Goal: Task Accomplishment & Management: Complete application form

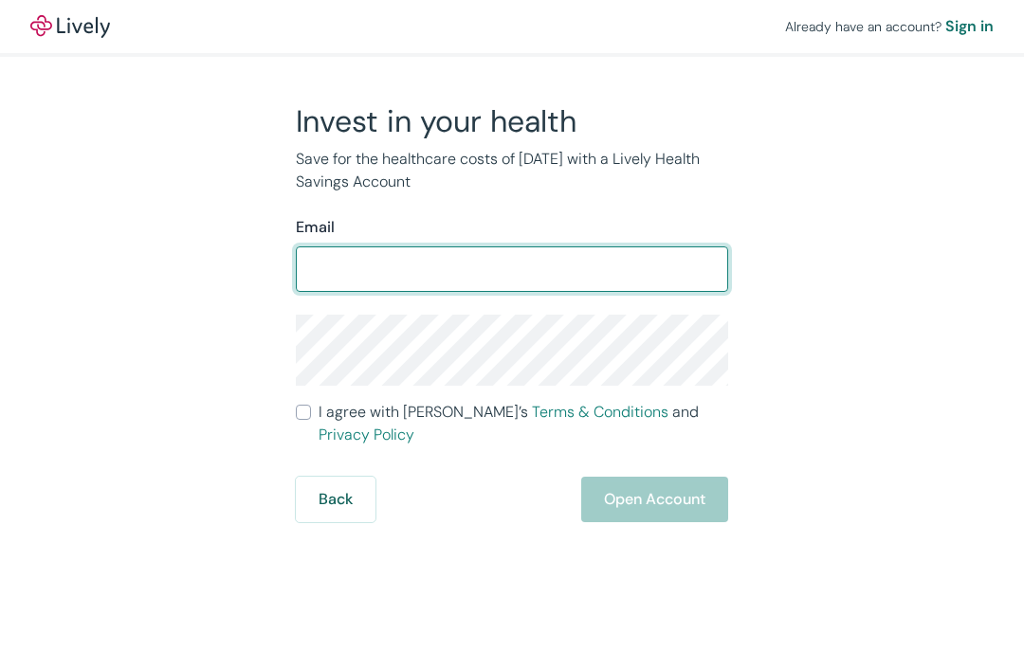
click at [358, 267] on input "Email" at bounding box center [512, 269] width 432 height 38
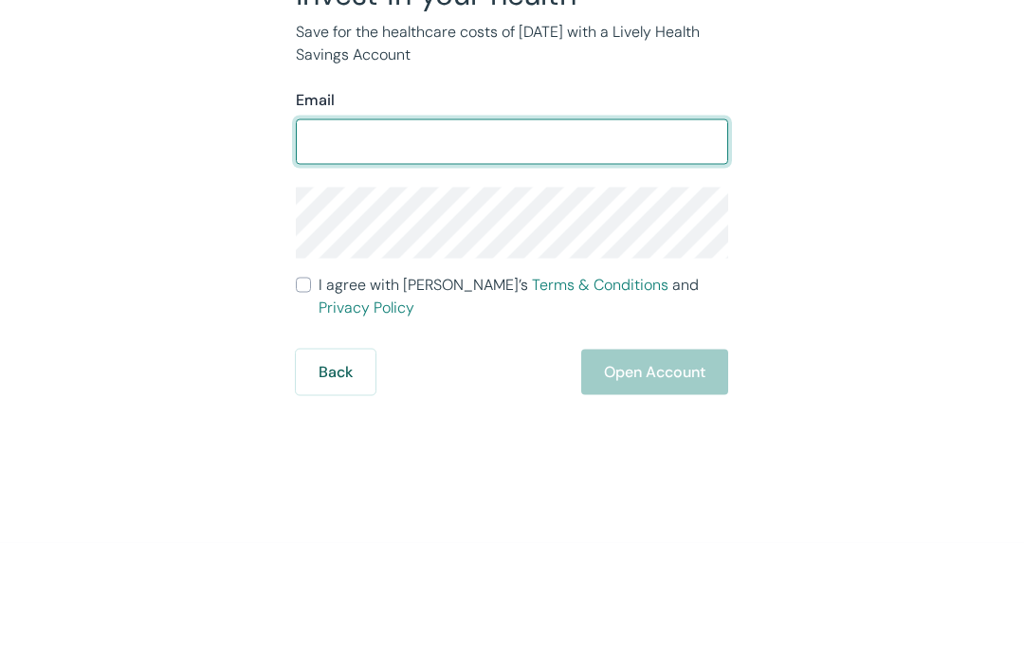
type input "[EMAIL_ADDRESS][DOMAIN_NAME]"
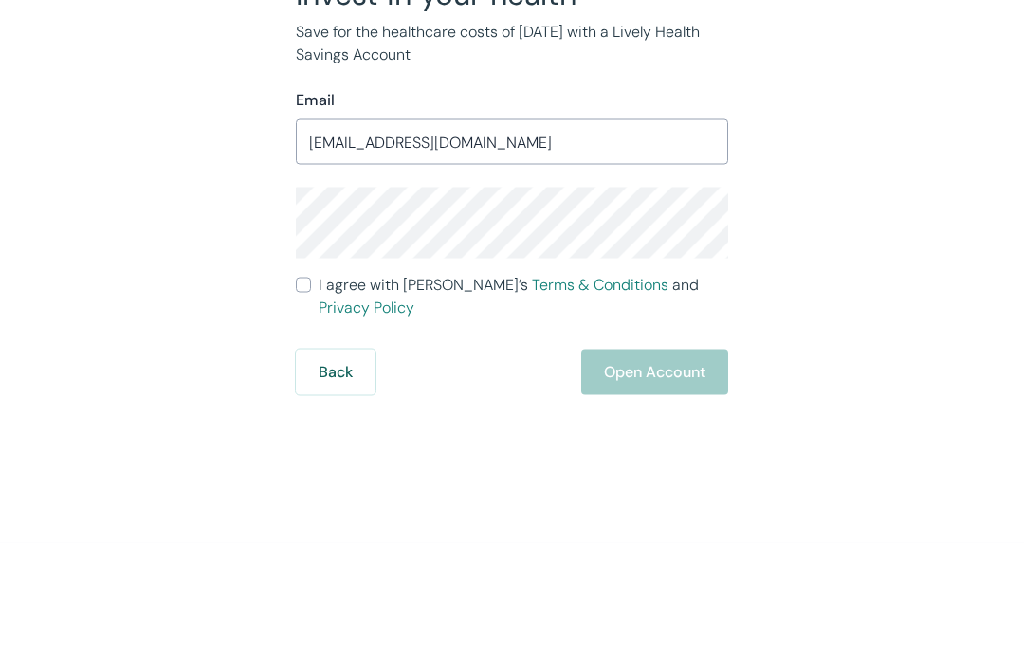
scroll to position [61, 0]
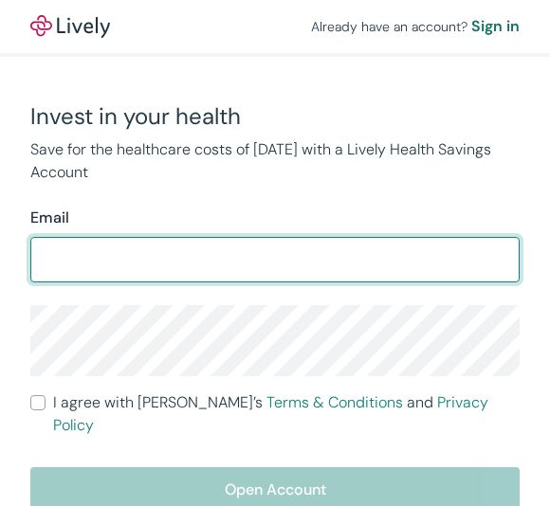
click at [112, 254] on input "Email" at bounding box center [274, 260] width 489 height 38
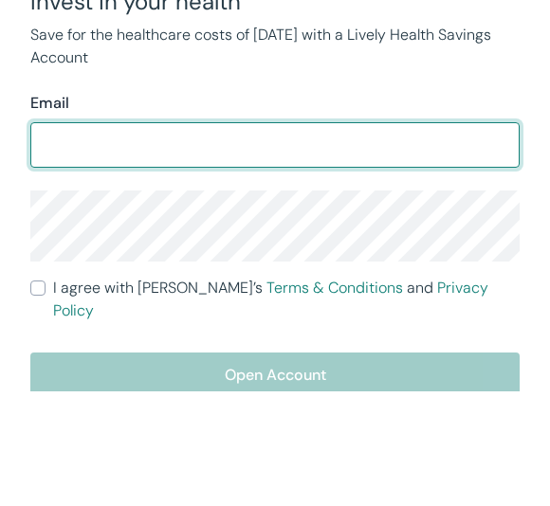
type input "[EMAIL_ADDRESS][DOMAIN_NAME]"
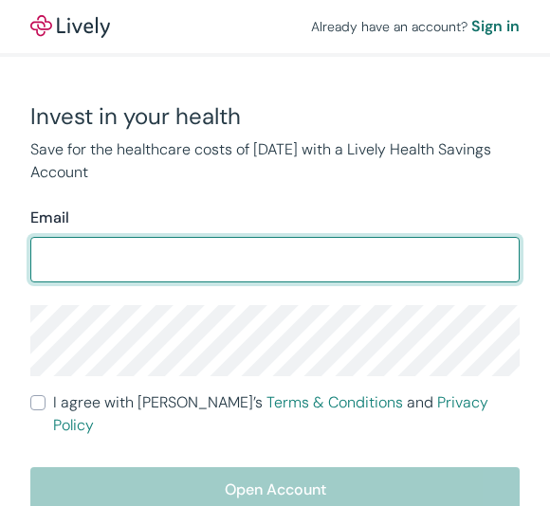
click at [121, 252] on input "Email" at bounding box center [274, 260] width 489 height 38
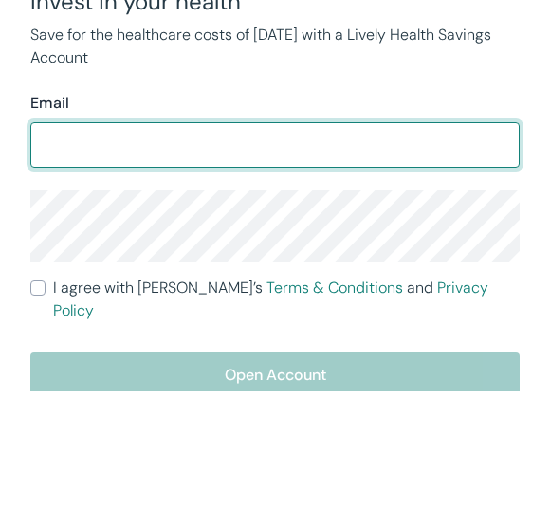
type input "[EMAIL_ADDRESS][DOMAIN_NAME]"
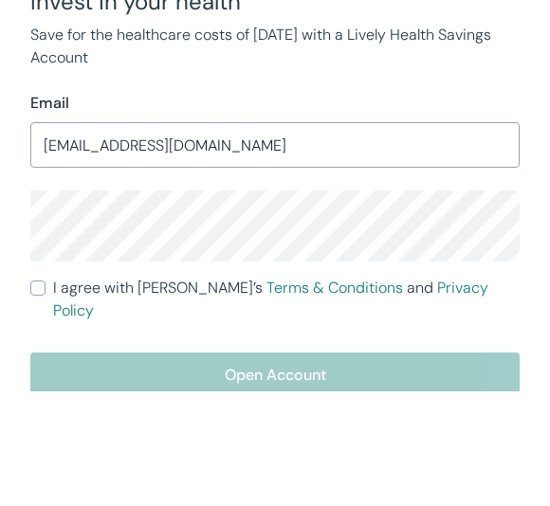
scroll to position [48, 0]
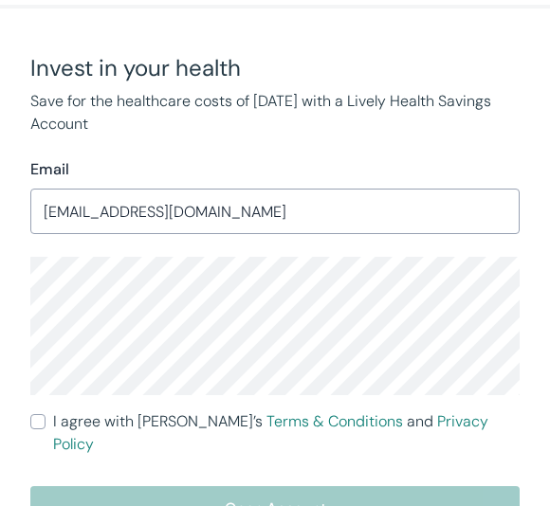
click at [35, 420] on input "I agree with Lively’s Terms & Conditions and Privacy Policy" at bounding box center [37, 421] width 15 height 15
checkbox input "true"
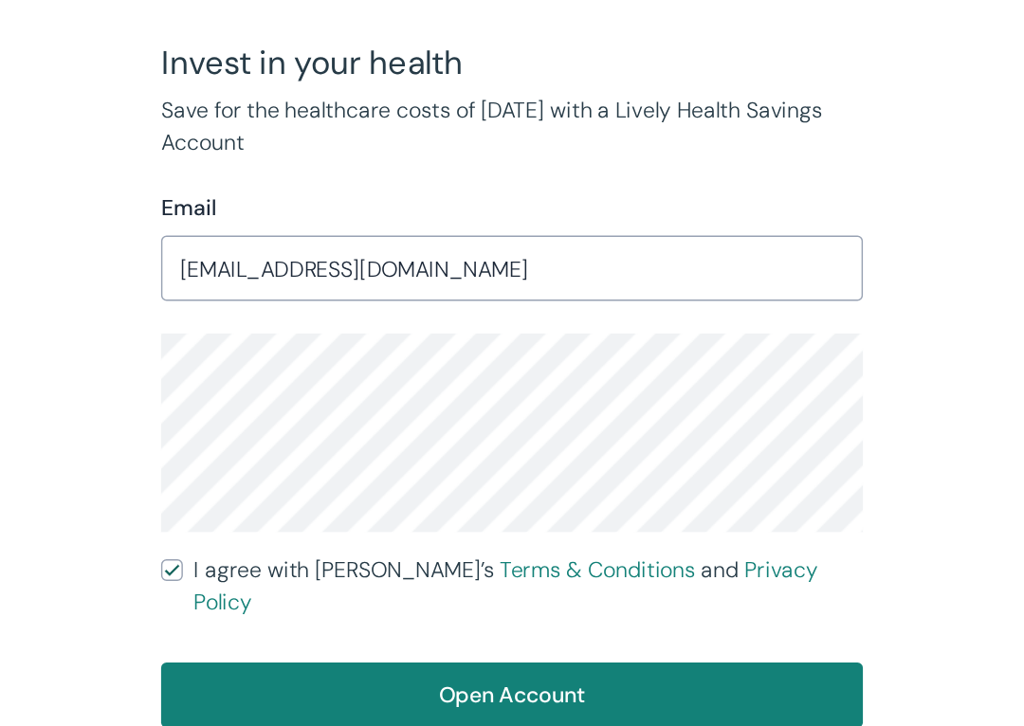
scroll to position [108, 0]
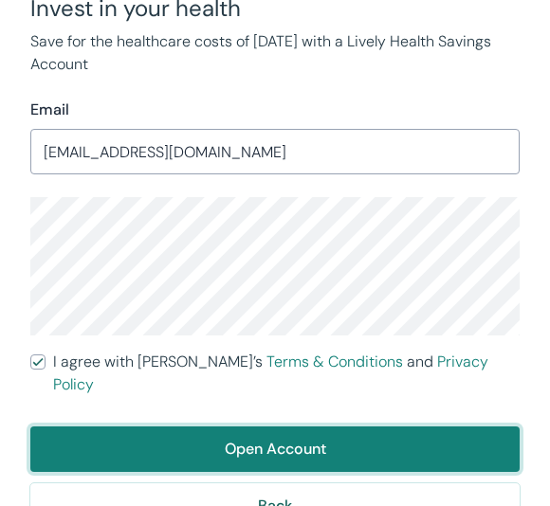
click at [285, 427] on button "Open Account" at bounding box center [274, 450] width 489 height 46
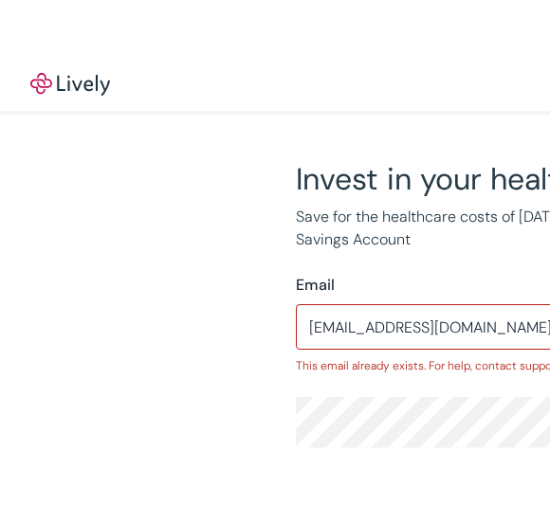
scroll to position [0, 0]
